Goal: Obtain resource: Obtain resource

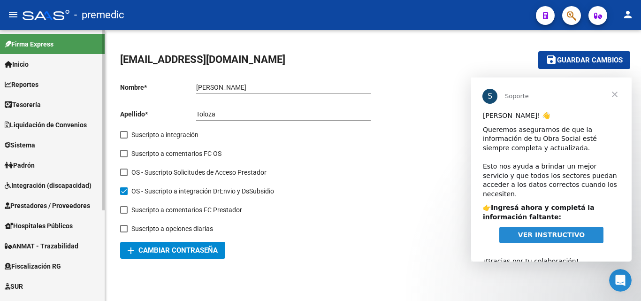
click at [47, 205] on span "Prestadores / Proveedores" at bounding box center [47, 205] width 85 height 10
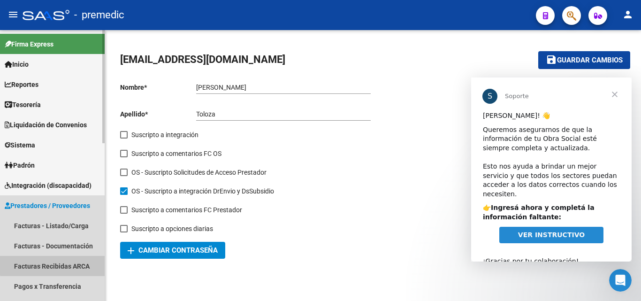
click at [64, 264] on link "Facturas Recibidas ARCA" at bounding box center [52, 266] width 105 height 20
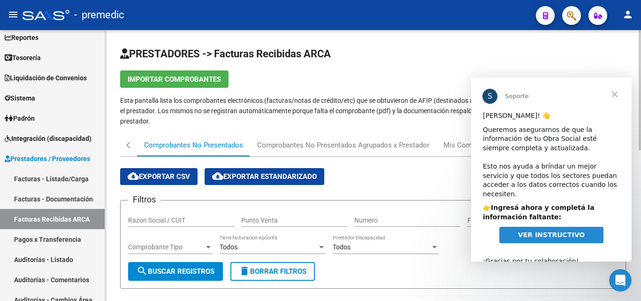
scroll to position [47, 0]
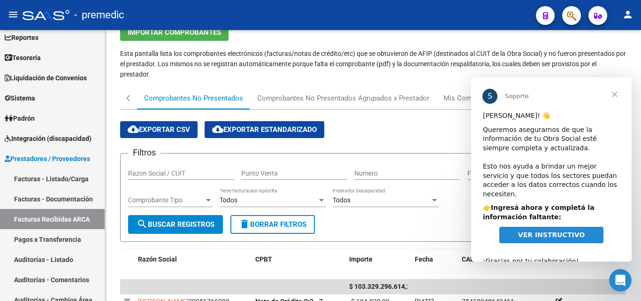
click at [615, 93] on span "Cerrar" at bounding box center [615, 94] width 34 height 34
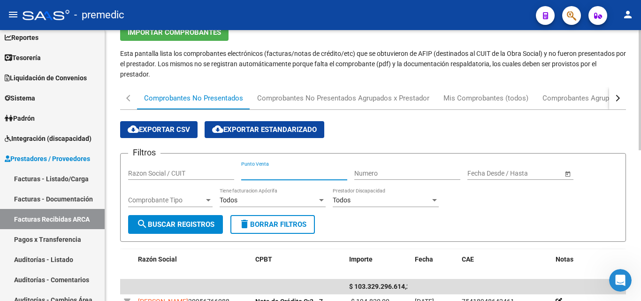
click at [274, 175] on input "Punto Venta" at bounding box center [294, 173] width 106 height 8
click at [376, 172] on input "Numero" at bounding box center [407, 173] width 106 height 8
click at [176, 175] on input "Razon Social / CUIT" at bounding box center [181, 173] width 106 height 8
click at [279, 172] on input "Punto Venta" at bounding box center [294, 173] width 106 height 8
click at [387, 168] on div "Numero" at bounding box center [407, 170] width 106 height 19
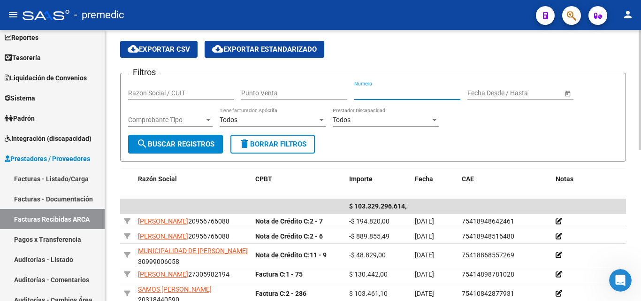
scroll to position [94, 0]
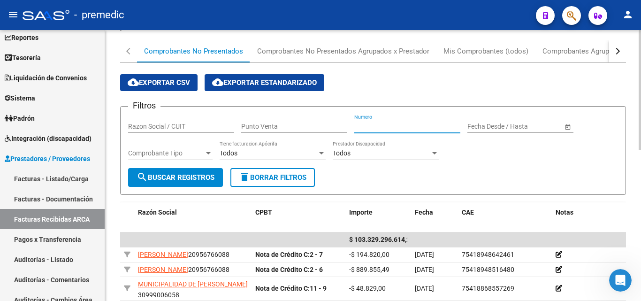
click at [282, 129] on input "Punto Venta" at bounding box center [294, 127] width 106 height 8
click at [387, 123] on input "Numero" at bounding box center [407, 127] width 106 height 8
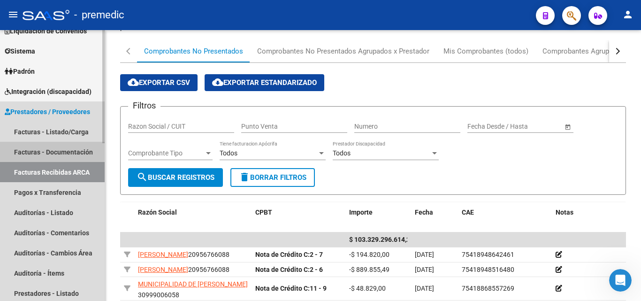
click at [80, 153] on link "Facturas - Documentación" at bounding box center [52, 152] width 105 height 20
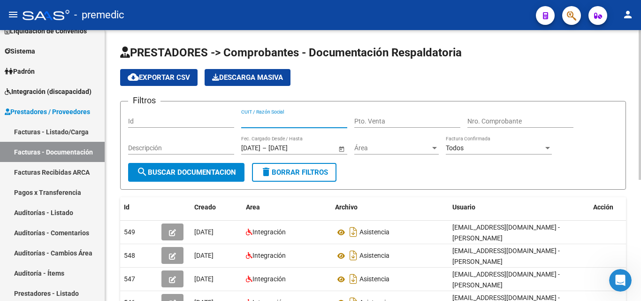
click at [287, 118] on input "CUIT / Razón Social" at bounding box center [294, 121] width 106 height 8
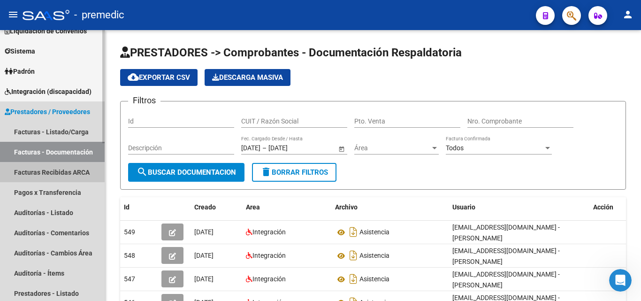
click at [55, 175] on link "Facturas Recibidas ARCA" at bounding box center [52, 172] width 105 height 20
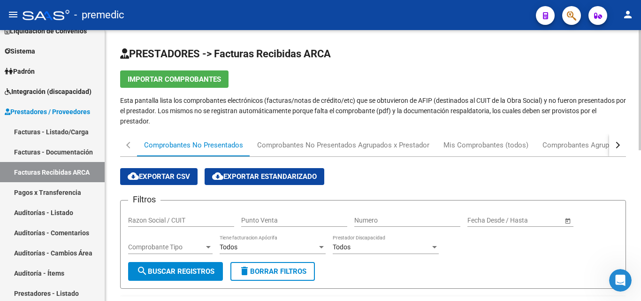
click at [173, 218] on input "Razon Social / CUIT" at bounding box center [181, 220] width 106 height 8
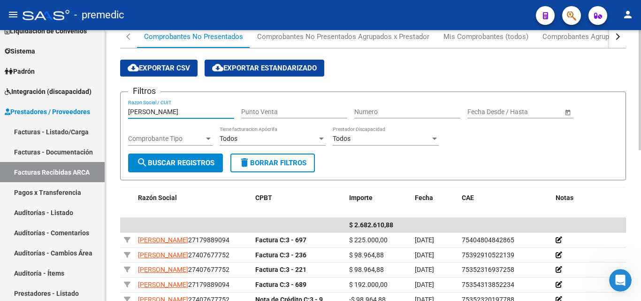
scroll to position [94, 0]
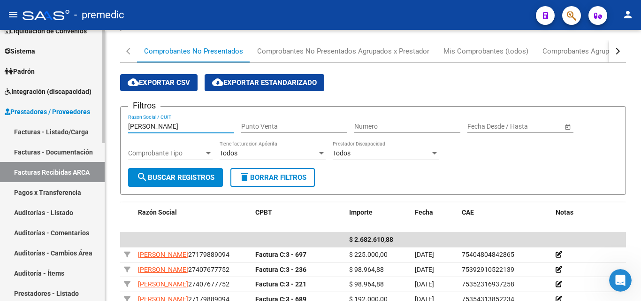
drag, startPoint x: 188, startPoint y: 126, endPoint x: 73, endPoint y: 130, distance: 114.6
click at [73, 130] on mat-sidenav-container "Firma Express Inicio Calendario SSS Instructivos Contacto OS Reportes Tablero d…" at bounding box center [320, 165] width 641 height 271
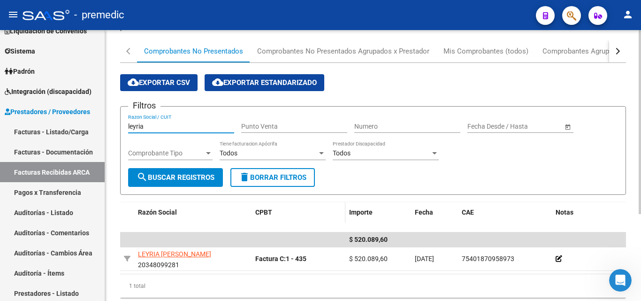
scroll to position [128, 0]
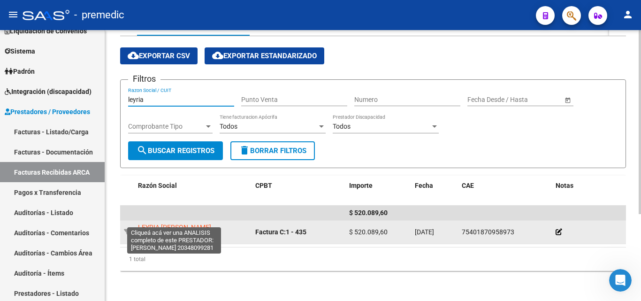
click at [183, 223] on span "LEYRIA [PERSON_NAME]" at bounding box center [174, 227] width 73 height 8
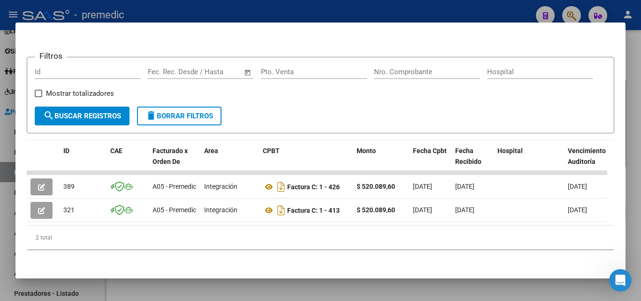
scroll to position [152, 0]
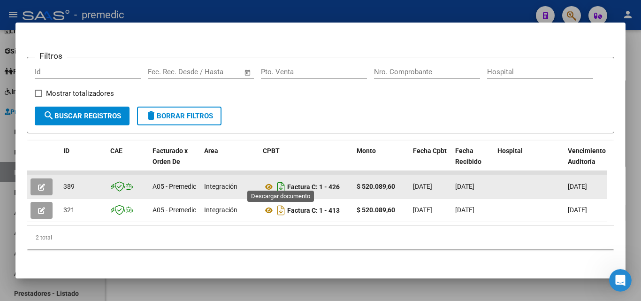
click at [283, 179] on icon "Descargar documento" at bounding box center [281, 186] width 12 height 15
click at [406, 263] on div "Análisis Prestador - CUIT: 20348099281 cloud_download Exportar CSV ABM ARCA Imp…" at bounding box center [321, 84] width 588 height 365
click at [33, 28] on mat-dialog-container "Análisis Prestador - CUIT: 20348099281 cloud_download Exportar CSV ABM ARCA Imp…" at bounding box center [320, 151] width 610 height 256
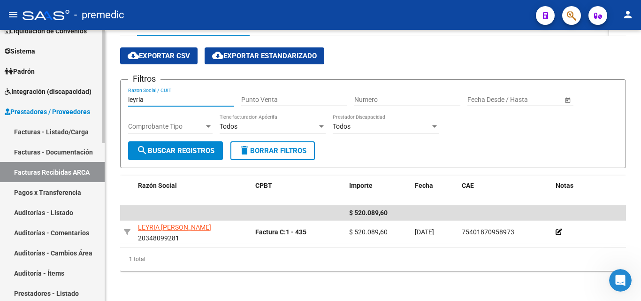
drag, startPoint x: 166, startPoint y: 88, endPoint x: 69, endPoint y: 92, distance: 96.8
click at [69, 92] on mat-sidenav-container "Firma Express Inicio Calendario SSS Instructivos Contacto OS Reportes Tablero d…" at bounding box center [320, 165] width 641 height 271
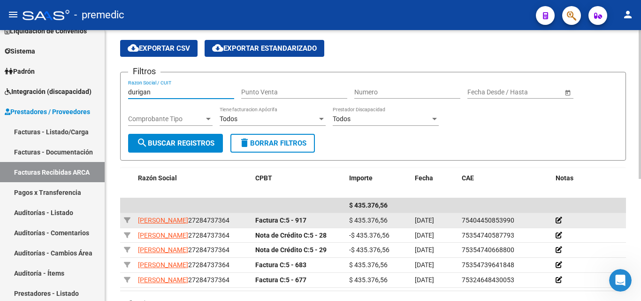
scroll to position [175, 0]
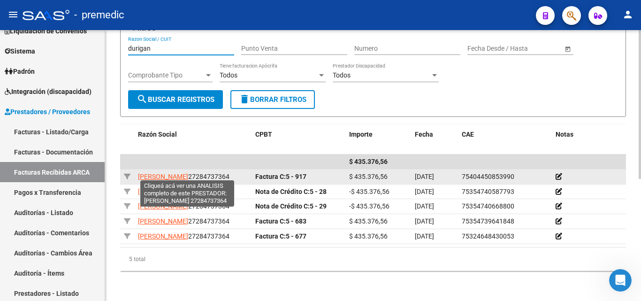
type input "durigan"
click at [188, 173] on span "[PERSON_NAME]" at bounding box center [163, 177] width 50 height 8
type textarea "27284737364"
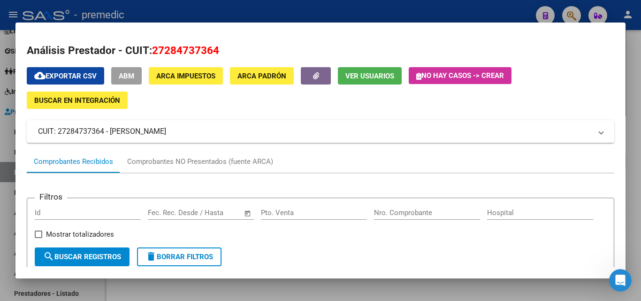
click at [640, 27] on div at bounding box center [320, 150] width 641 height 301
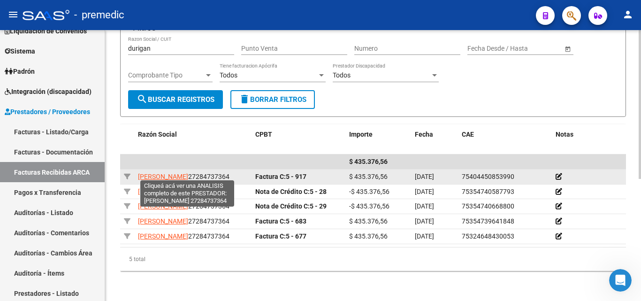
click at [188, 173] on span "[PERSON_NAME]" at bounding box center [163, 177] width 50 height 8
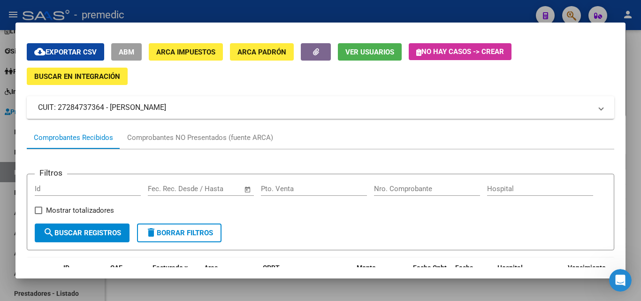
scroll to position [47, 0]
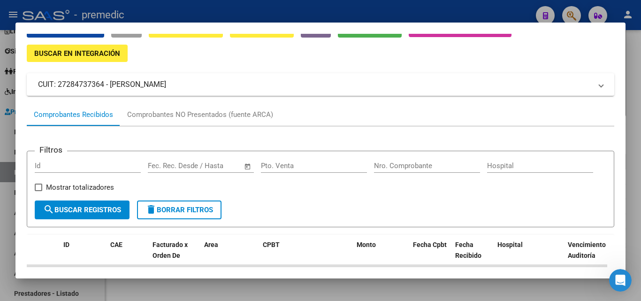
click at [635, 64] on div at bounding box center [320, 150] width 641 height 301
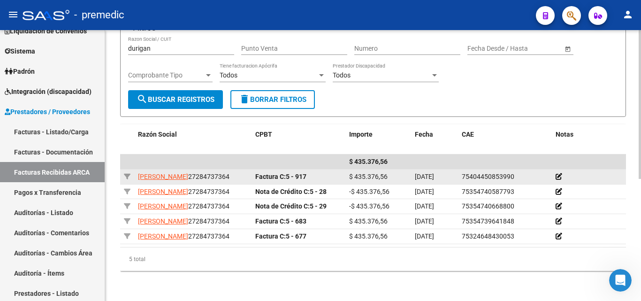
click at [301, 176] on strong "Factura C: 5 - 917" at bounding box center [280, 177] width 51 height 8
click at [372, 177] on span "$ 435.376,56" at bounding box center [368, 177] width 39 height 8
click at [561, 176] on icon at bounding box center [559, 176] width 7 height 7
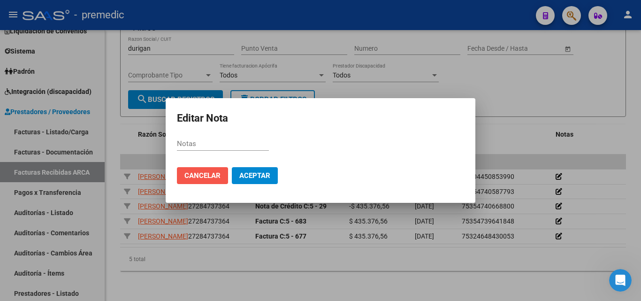
click at [210, 176] on span "Cancelar" at bounding box center [203, 175] width 36 height 8
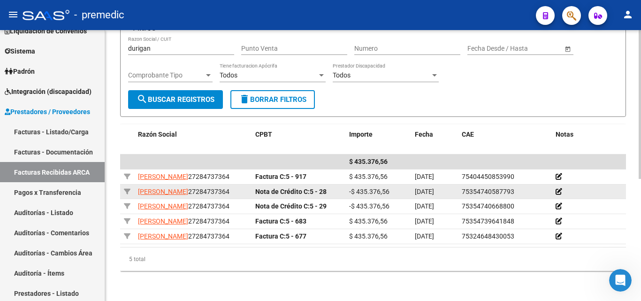
scroll to position [222, 0]
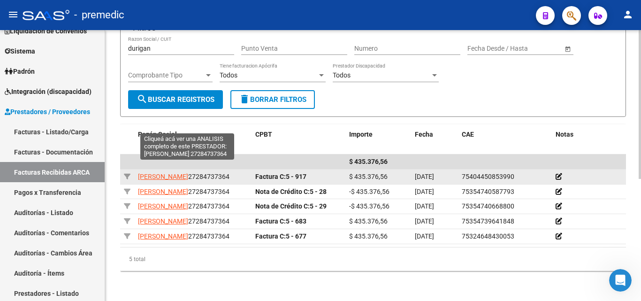
click at [160, 173] on span "[PERSON_NAME]" at bounding box center [163, 177] width 50 height 8
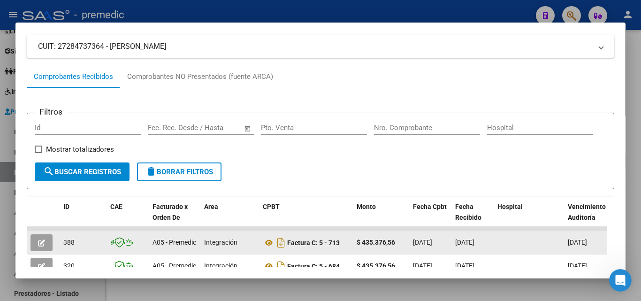
scroll to position [152, 0]
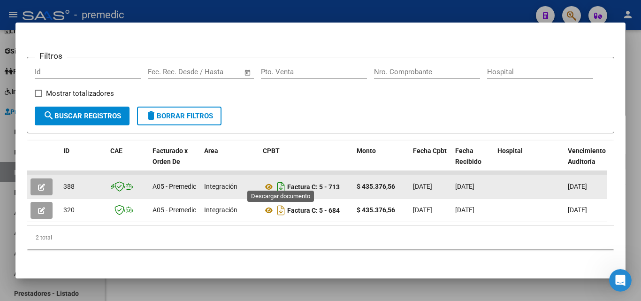
click at [280, 180] on icon "Descargar documento" at bounding box center [281, 186] width 12 height 15
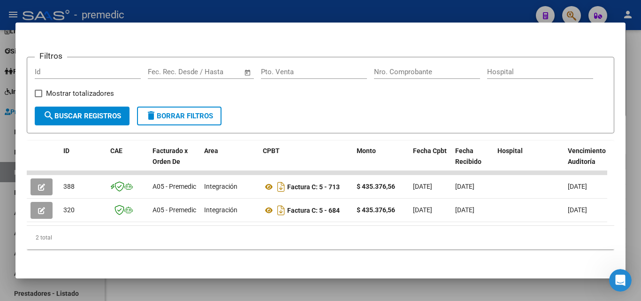
scroll to position [0, 0]
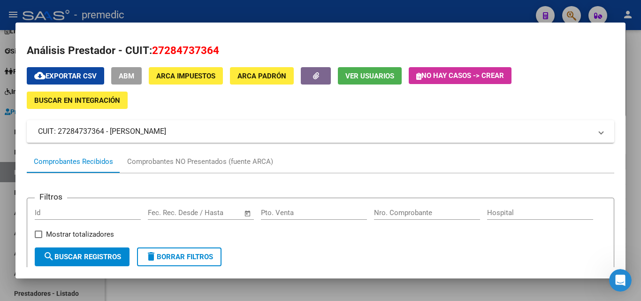
click at [641, 37] on div at bounding box center [320, 150] width 641 height 301
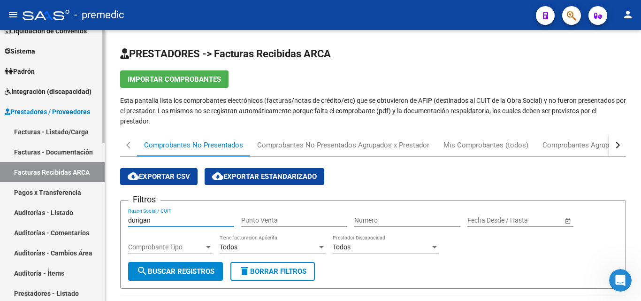
drag, startPoint x: 172, startPoint y: 220, endPoint x: 90, endPoint y: 210, distance: 82.3
click at [90, 210] on mat-sidenav-container "Firma Express Inicio Calendario SSS Instructivos Contacto OS Reportes Tablero d…" at bounding box center [320, 165] width 641 height 271
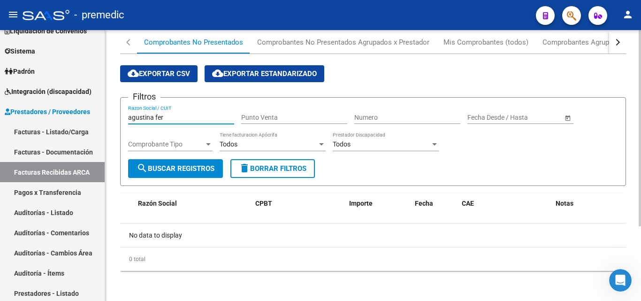
click at [196, 119] on input "agustina fer" at bounding box center [181, 118] width 106 height 8
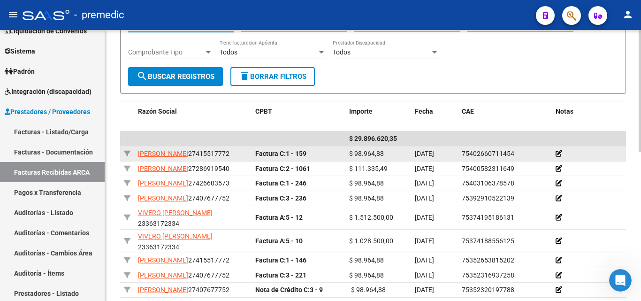
scroll to position [197, 0]
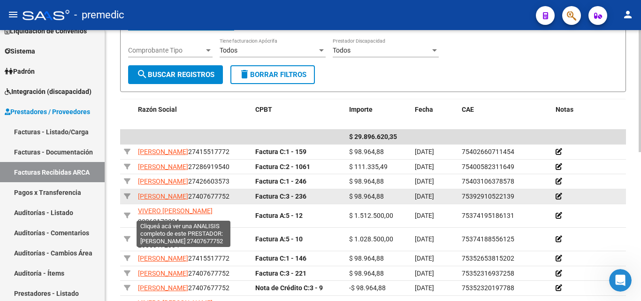
type input "agustina"
click at [188, 200] on span "[PERSON_NAME]" at bounding box center [163, 197] width 50 height 8
type textarea "27407677752"
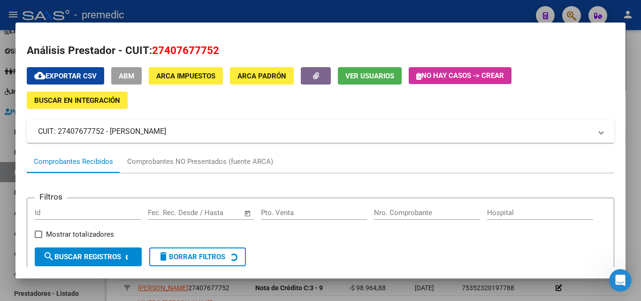
click at [636, 66] on div at bounding box center [320, 150] width 641 height 301
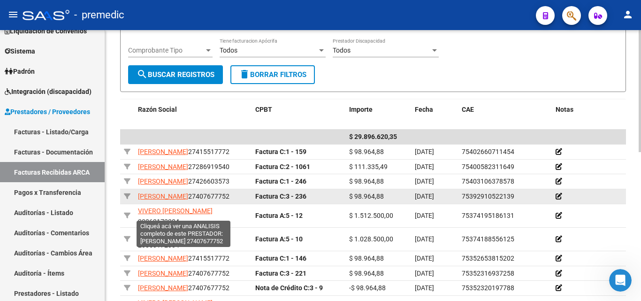
click at [188, 200] on span "[PERSON_NAME]" at bounding box center [163, 197] width 50 height 8
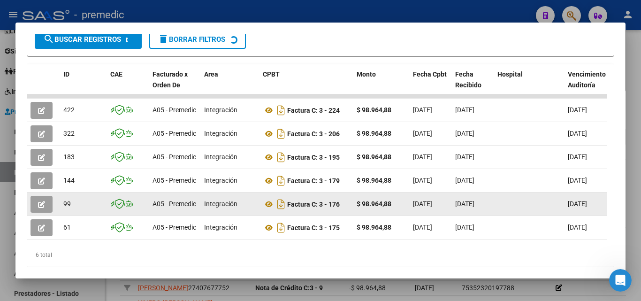
scroll to position [235, 0]
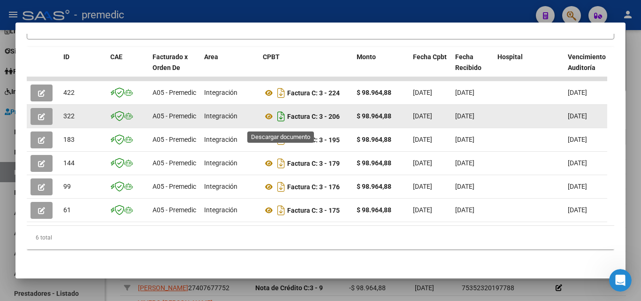
click at [283, 123] on icon "Descargar documento" at bounding box center [281, 116] width 12 height 15
click at [635, 62] on div at bounding box center [320, 150] width 641 height 301
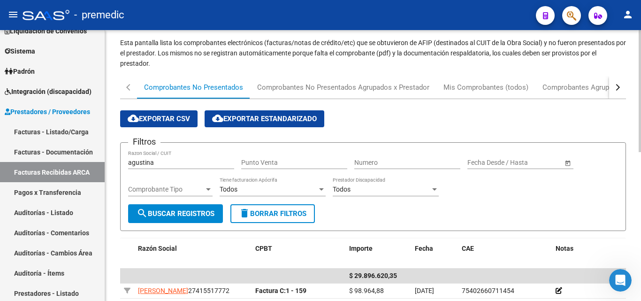
scroll to position [56, 0]
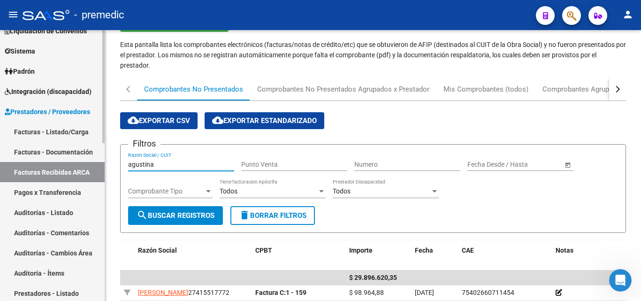
drag, startPoint x: 167, startPoint y: 164, endPoint x: 78, endPoint y: 162, distance: 88.3
click at [78, 162] on mat-sidenav-container "Firma Express Inicio Calendario SSS Instructivos Contacto OS Reportes Tablero d…" at bounding box center [320, 165] width 641 height 271
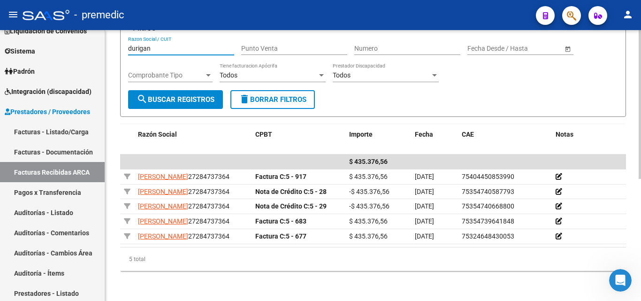
scroll to position [128, 0]
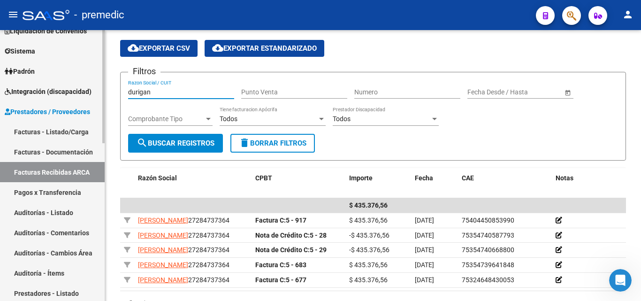
drag, startPoint x: 182, startPoint y: 94, endPoint x: 69, endPoint y: 92, distance: 112.2
click at [69, 92] on mat-sidenav-container "Firma Express Inicio Calendario SSS Instructivos Contacto OS Reportes Tablero d…" at bounding box center [320, 165] width 641 height 271
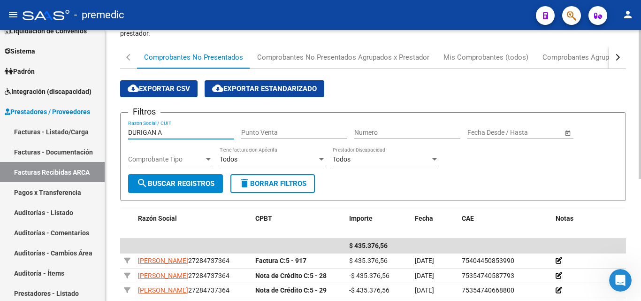
scroll to position [81, 0]
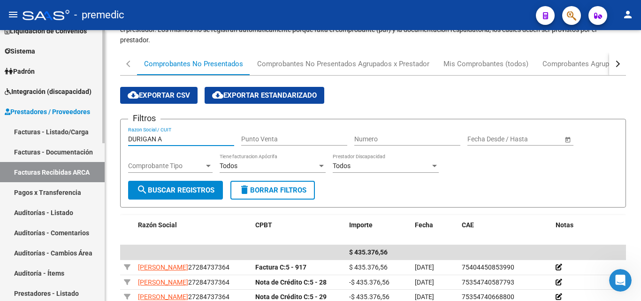
drag, startPoint x: 179, startPoint y: 138, endPoint x: 85, endPoint y: 138, distance: 94.4
click at [85, 138] on mat-sidenav-container "Firma Express Inicio Calendario SSS Instructivos Contacto OS Reportes Tablero d…" at bounding box center [320, 165] width 641 height 271
type input "K"
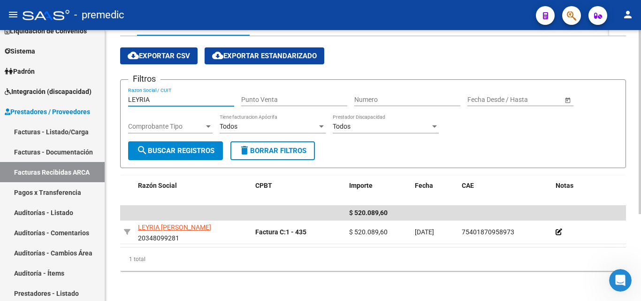
scroll to position [128, 0]
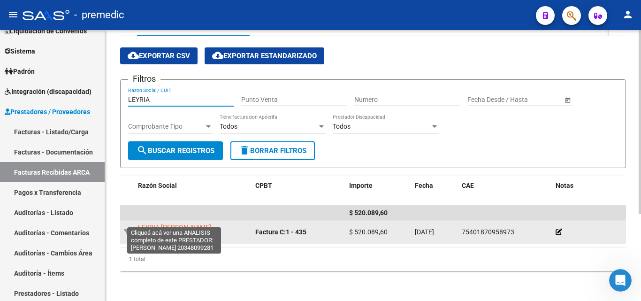
type input "LEYRIA"
click at [193, 223] on span "LEYRIA [PERSON_NAME]" at bounding box center [174, 227] width 73 height 8
type textarea "20348099281"
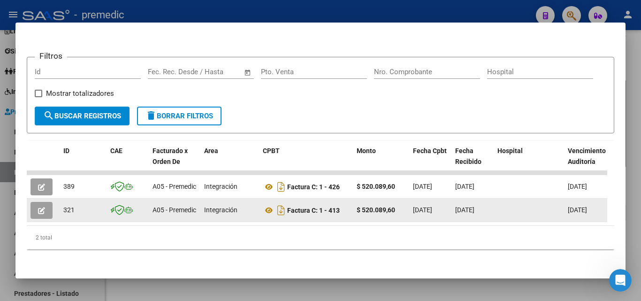
scroll to position [152, 0]
click at [280, 206] on icon "Descargar documento" at bounding box center [281, 210] width 12 height 15
click at [631, 54] on div at bounding box center [320, 150] width 641 height 301
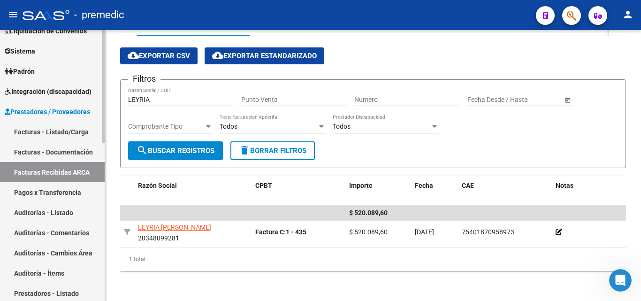
drag, startPoint x: 113, startPoint y: 100, endPoint x: 77, endPoint y: 95, distance: 37.0
click at [77, 95] on mat-sidenav-container "Firma Express Inicio Calendario SSS Instructivos Contacto OS Reportes Tablero d…" at bounding box center [320, 165] width 641 height 271
click at [164, 96] on input "LEYRIA" at bounding box center [181, 100] width 106 height 8
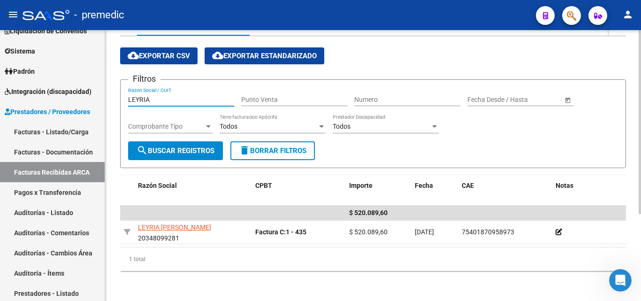
drag, startPoint x: 168, startPoint y: 94, endPoint x: 108, endPoint y: 97, distance: 59.7
click at [108, 97] on div "PRESTADORES -> Facturas Recibidas ARCA Importar Comprobantes Esta pantalla list…" at bounding box center [373, 105] width 536 height 392
type input "DURIGAN"
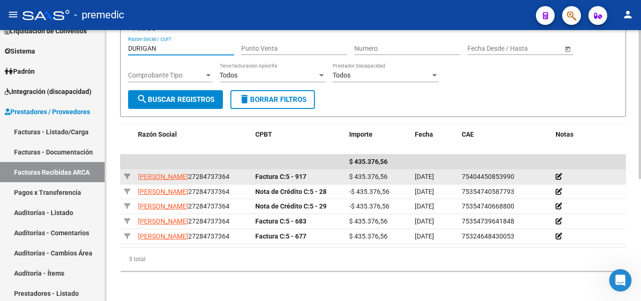
scroll to position [175, 0]
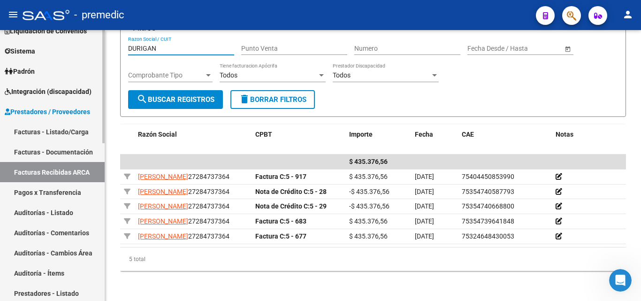
drag, startPoint x: 169, startPoint y: 47, endPoint x: 78, endPoint y: 46, distance: 91.1
click at [78, 46] on mat-sidenav-container "Firma Express Inicio Calendario SSS Instructivos Contacto OS Reportes Tablero d…" at bounding box center [320, 165] width 641 height 271
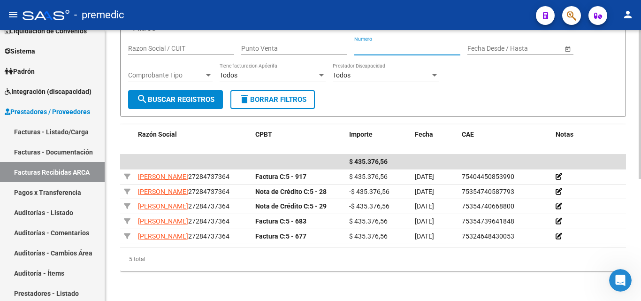
click at [408, 45] on input "Numero" at bounding box center [407, 49] width 106 height 8
type input "684"
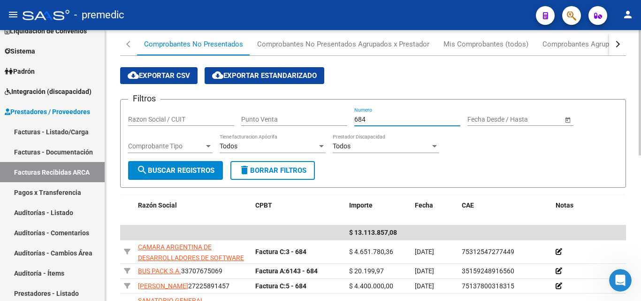
scroll to position [81, 0]
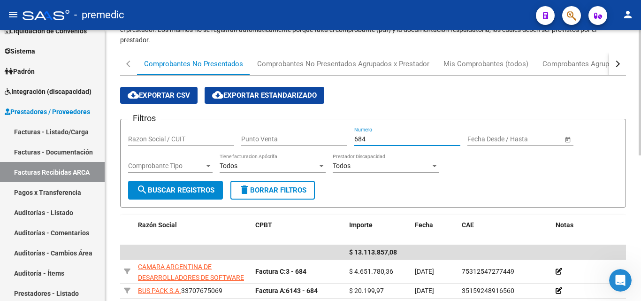
drag, startPoint x: 398, startPoint y: 137, endPoint x: 275, endPoint y: 139, distance: 122.6
click at [275, 139] on div "Filtros Razon Social / CUIT Punto Venta 684 Numero Fecha inicio – Fecha fin Fec…" at bounding box center [373, 154] width 490 height 54
click at [189, 131] on div "Razon Social / CUIT" at bounding box center [181, 136] width 106 height 19
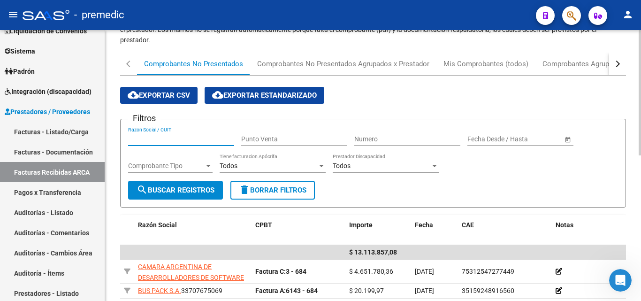
click at [191, 137] on input "Razon Social / CUIT" at bounding box center [181, 139] width 106 height 8
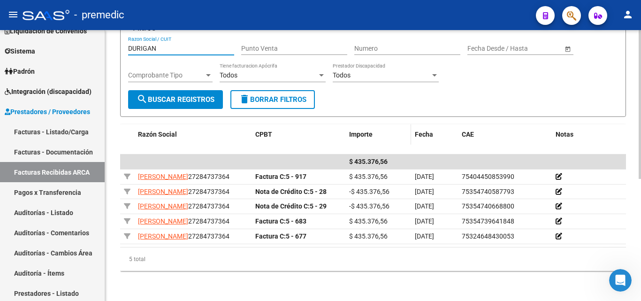
scroll to position [222, 0]
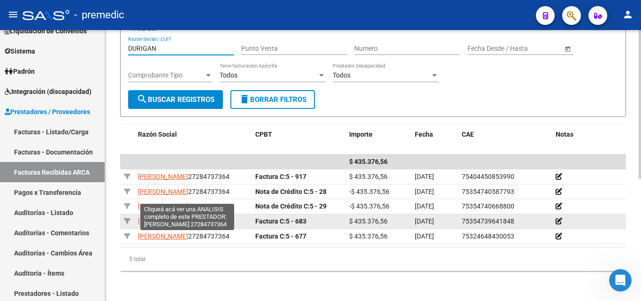
type input "DURIGAN"
click at [188, 217] on span "[PERSON_NAME]" at bounding box center [163, 221] width 50 height 8
type textarea "27284737364"
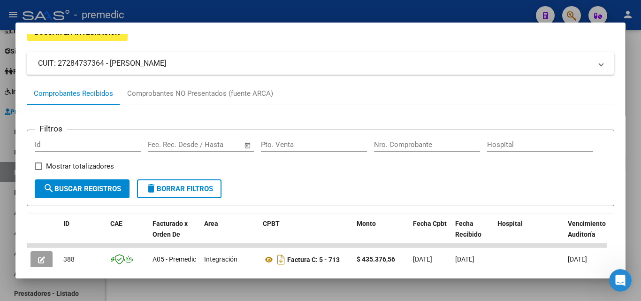
scroll to position [141, 0]
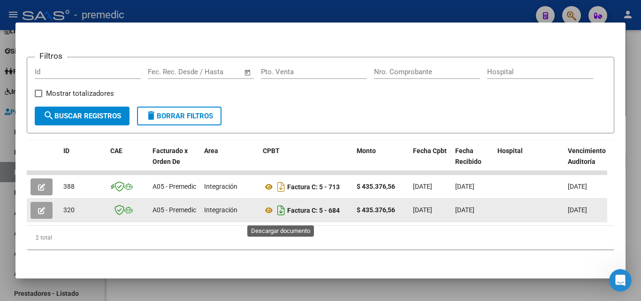
click at [278, 213] on icon "Descargar documento" at bounding box center [281, 210] width 12 height 15
click at [367, 118] on form "Filtros Id Fecha inicio – Fecha fin Fec. Rec. Desde / Hasta Pto. Venta Nro. Com…" at bounding box center [321, 95] width 588 height 77
